Goal: Entertainment & Leisure: Consume media (video, audio)

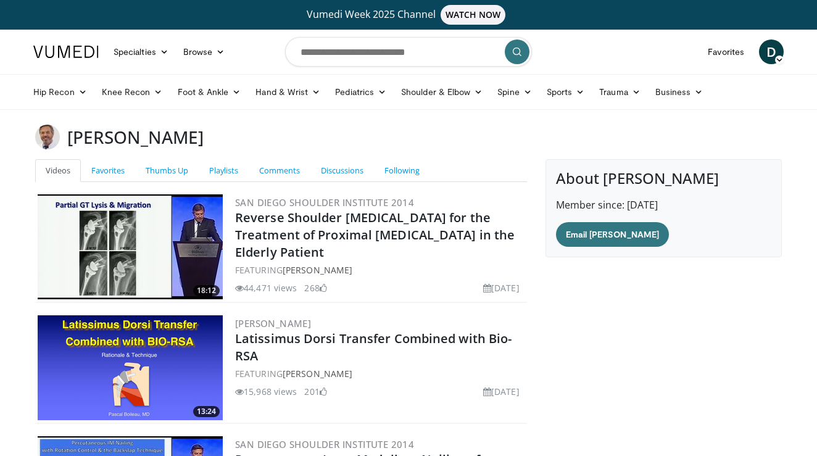
scroll to position [7792, 0]
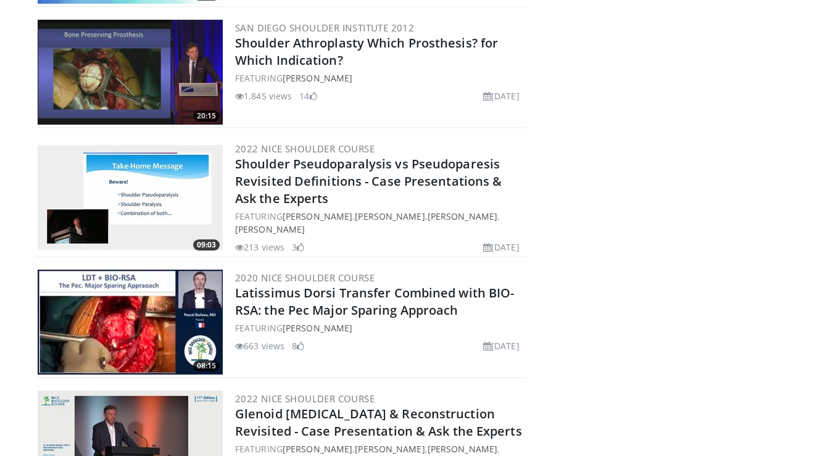
click at [353, 162] on link "Shoulder Pseudoparalysis vs Pseudoparesis Revisited Definitions - Case Presenta…" at bounding box center [368, 180] width 266 height 51
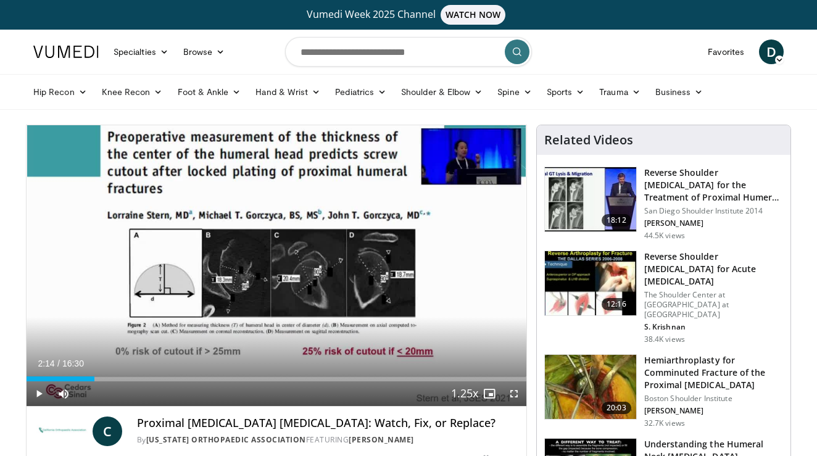
scroll to position [34, 0]
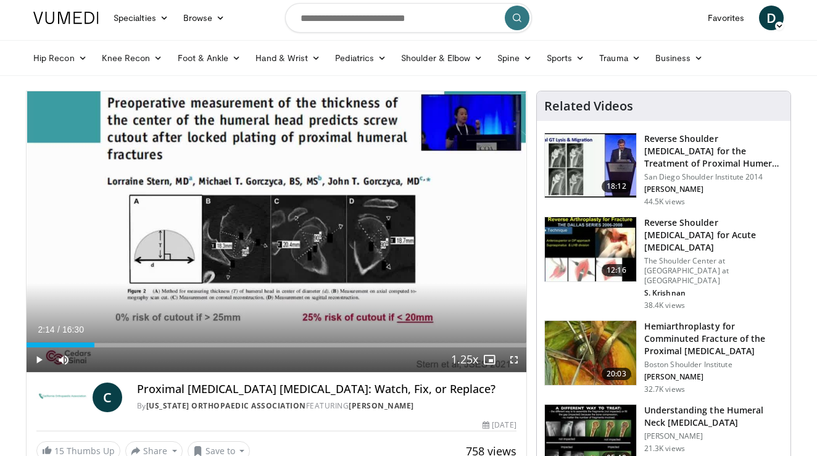
click at [373, 169] on div "10 seconds Tap to unmute" at bounding box center [277, 231] width 500 height 281
click at [514, 358] on span "Video Player" at bounding box center [514, 359] width 25 height 25
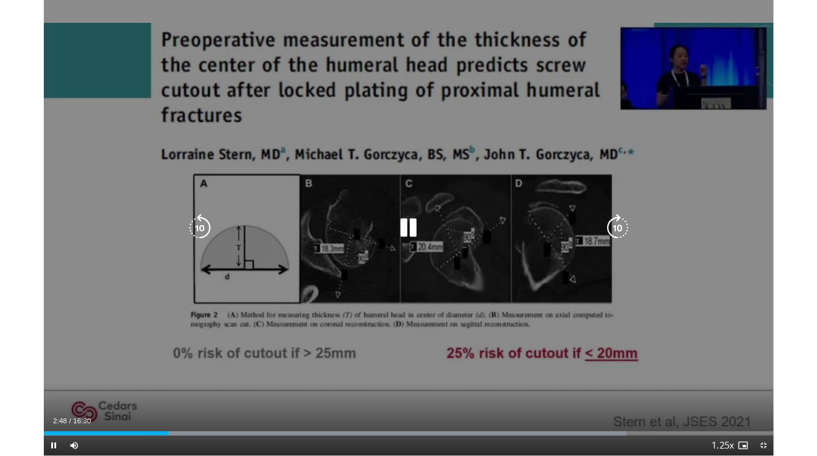
scroll to position [34, 0]
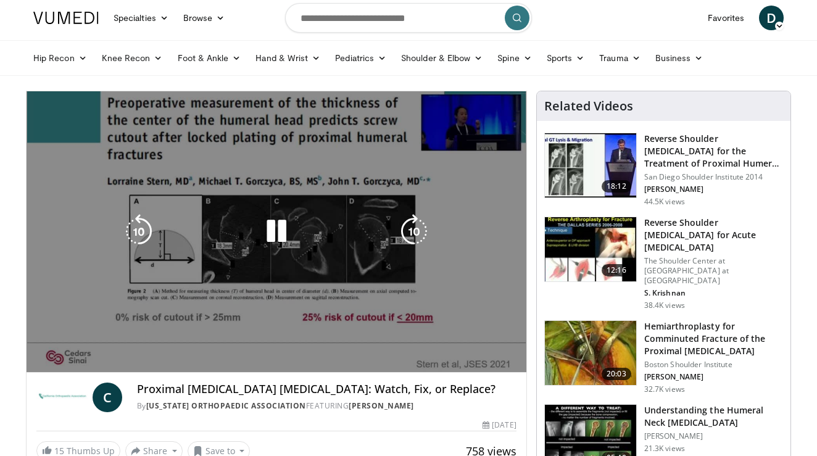
click at [341, 372] on div "Current Time 4:53 / Duration 16:30 Pause Skip Backward Skip Forward Mute 100% L…" at bounding box center [277, 384] width 500 height 25
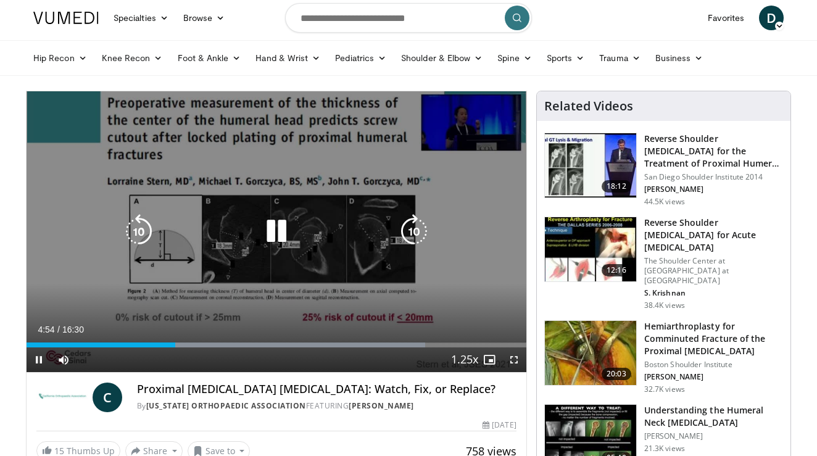
click at [327, 287] on div "10 seconds Tap to unmute" at bounding box center [277, 231] width 500 height 281
click at [330, 268] on div "40 seconds Tap to unmute" at bounding box center [277, 231] width 500 height 281
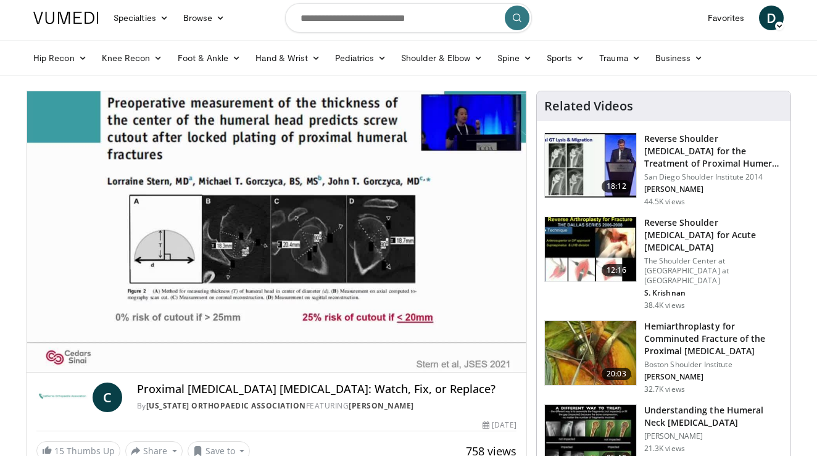
scroll to position [37, 0]
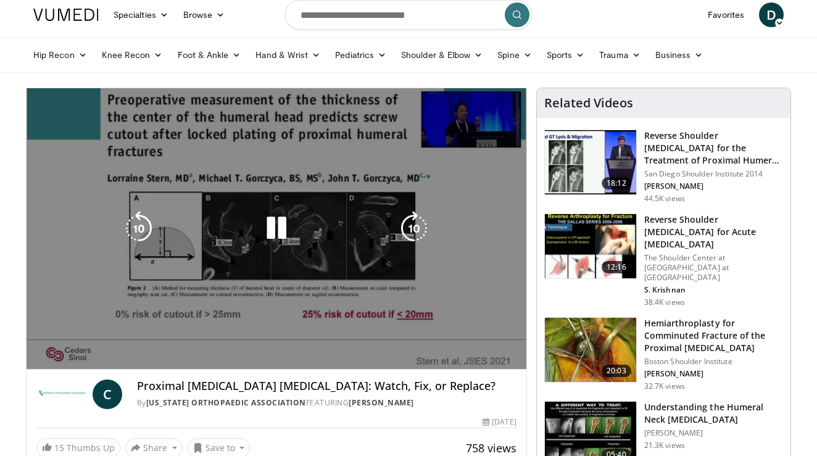
click at [283, 212] on icon "Video Player" at bounding box center [276, 228] width 35 height 35
